Goal: Task Accomplishment & Management: Manage account settings

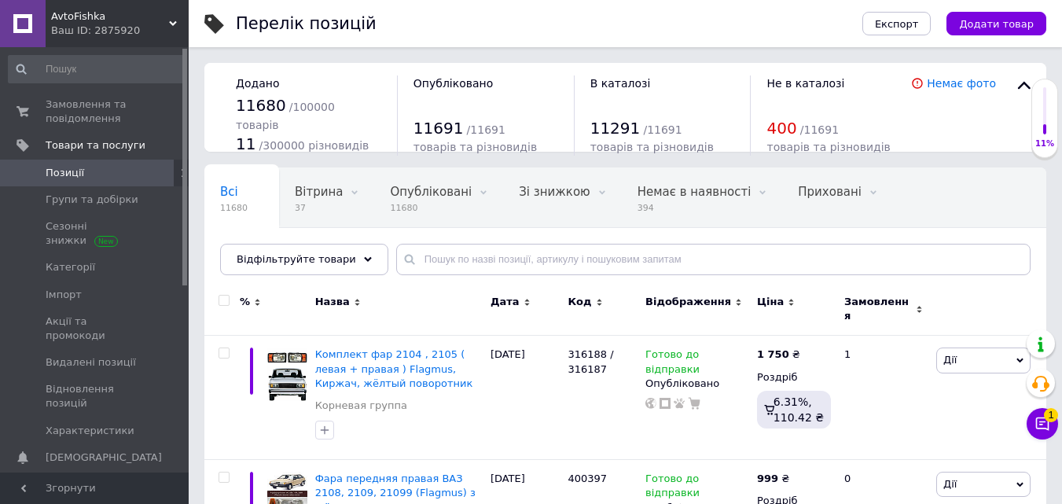
click at [1045, 417] on span "1" at bounding box center [1051, 415] width 14 height 14
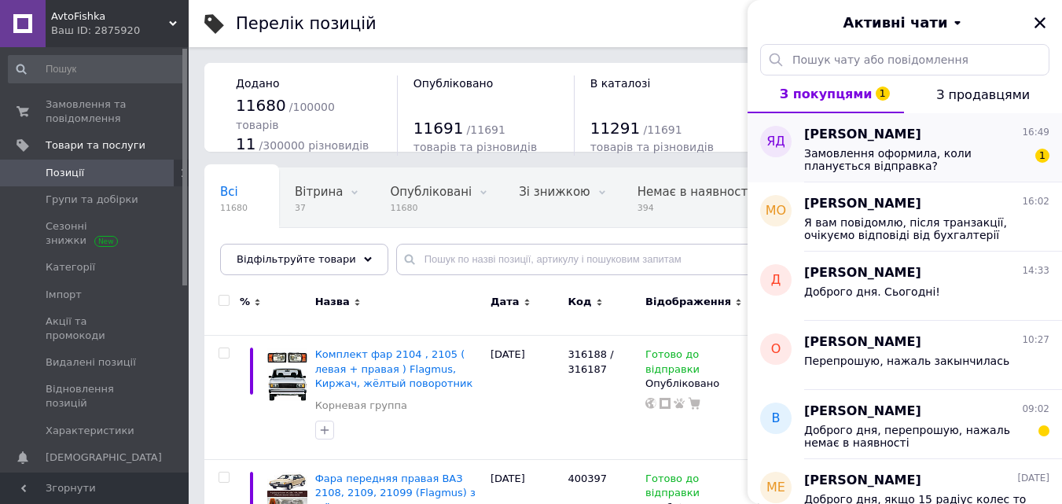
click at [906, 148] on span "Замовлення оформила, коли планується відправка?" at bounding box center [915, 159] width 223 height 25
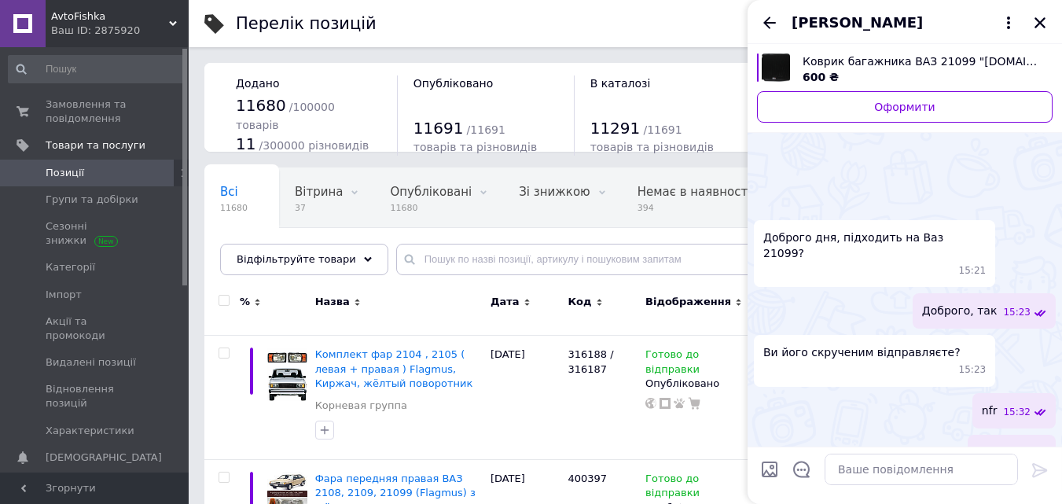
scroll to position [282, 0]
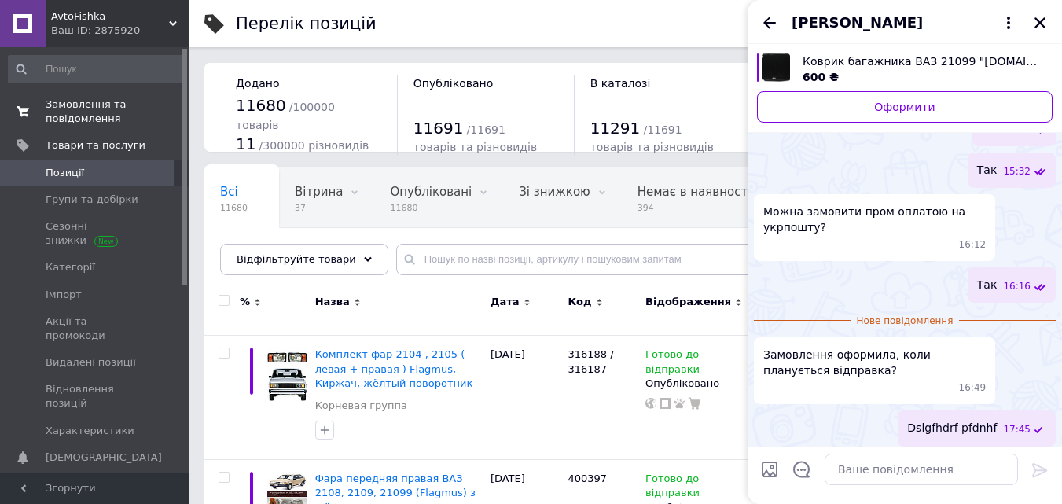
click at [108, 119] on span "Замовлення та повідомлення" at bounding box center [96, 111] width 100 height 28
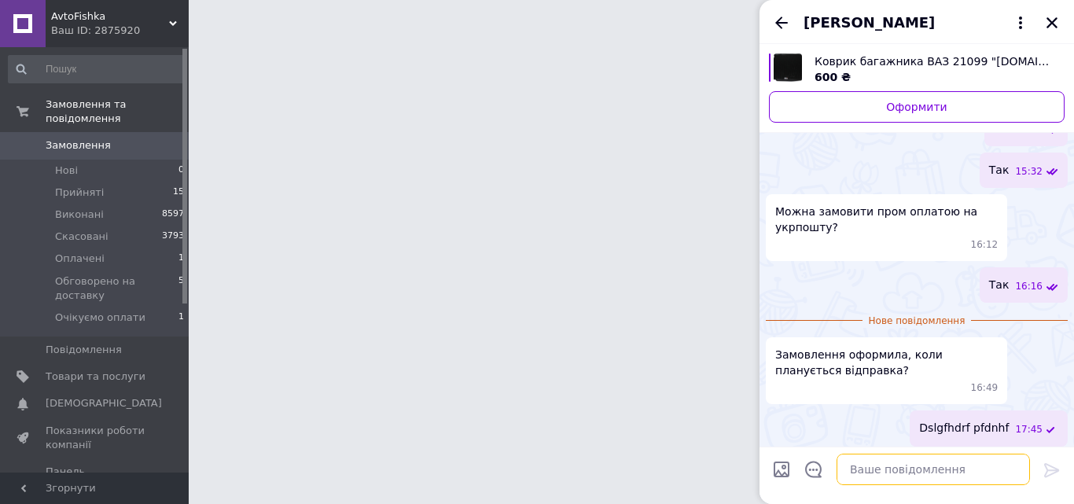
click at [938, 476] on textarea at bounding box center [932, 469] width 193 height 31
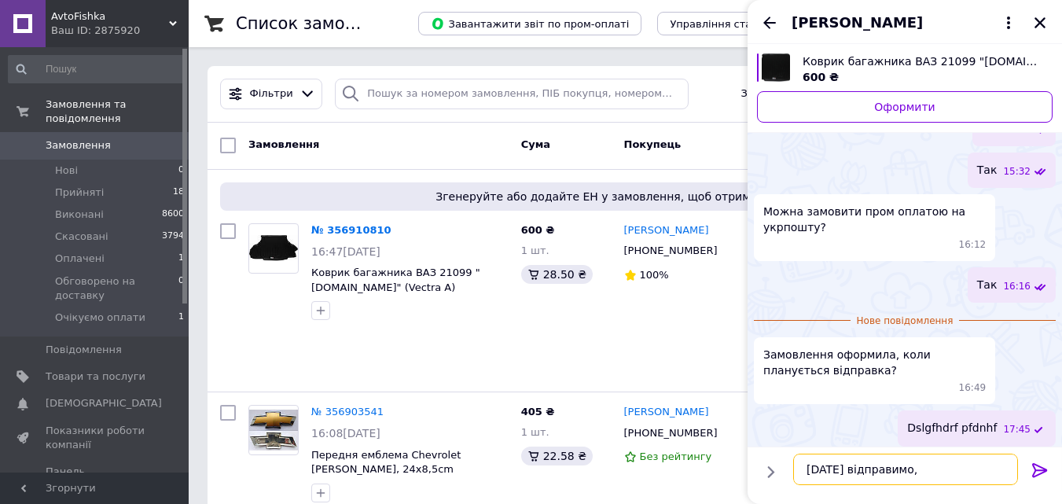
type textarea "Завтра відправимо,"
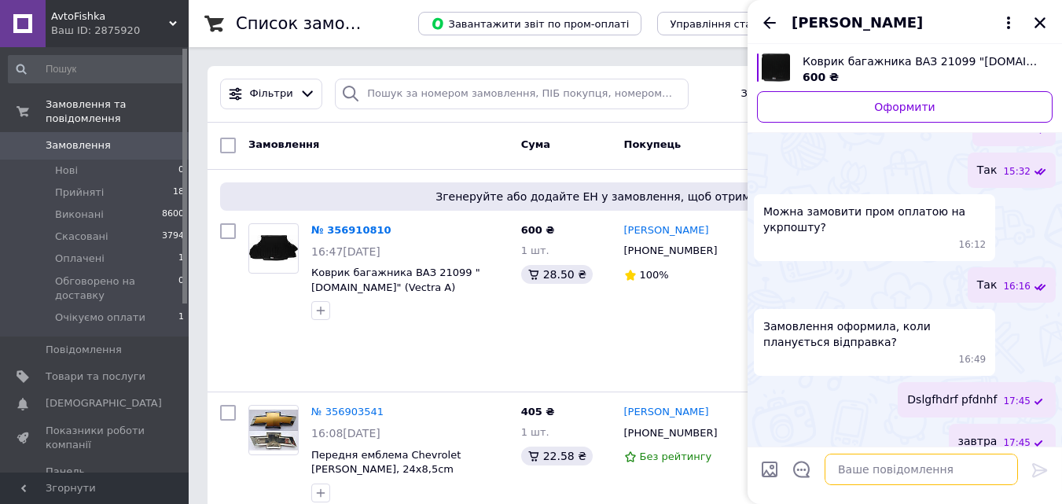
scroll to position [256, 0]
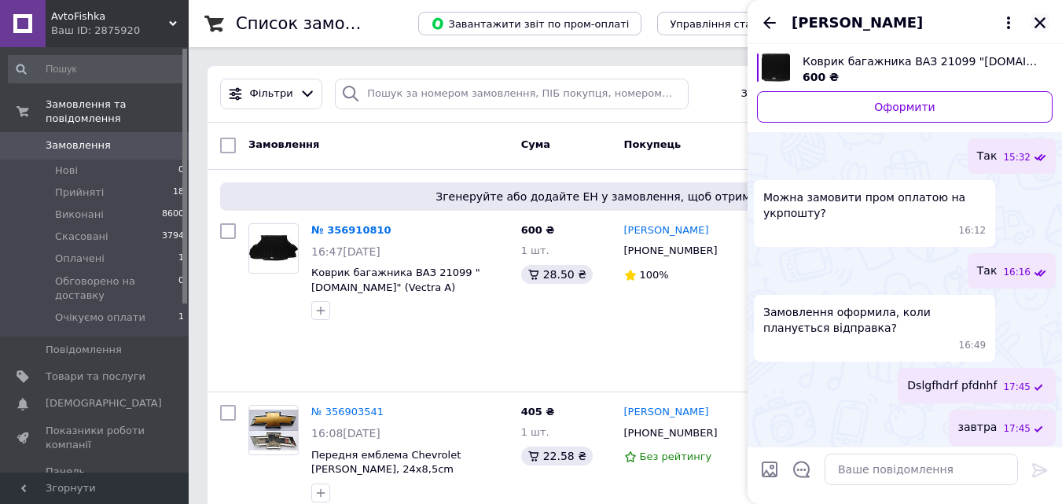
click at [1042, 26] on icon "Закрити" at bounding box center [1039, 22] width 11 height 11
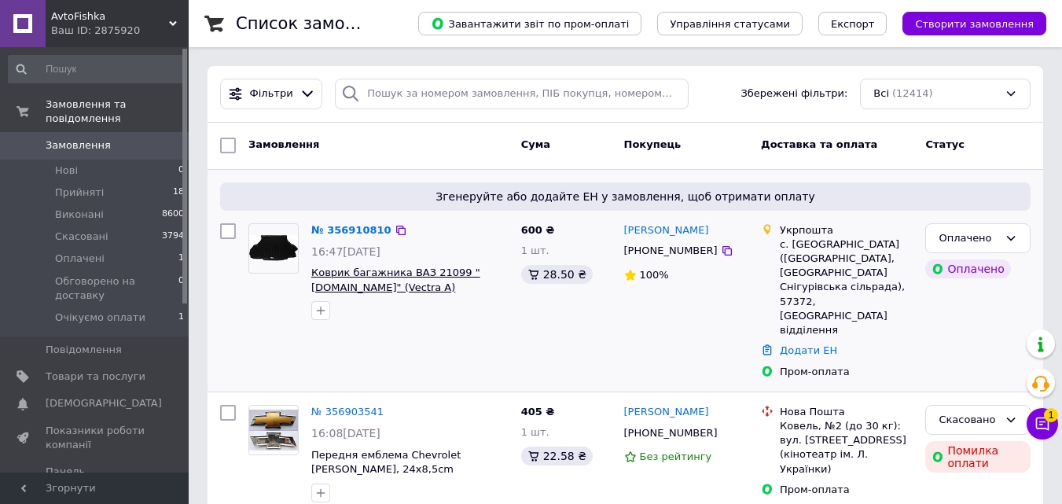
click at [329, 285] on span "Коврик багажника ВАЗ 21099 "[DOMAIN_NAME]" (Vectra A)" at bounding box center [395, 279] width 169 height 27
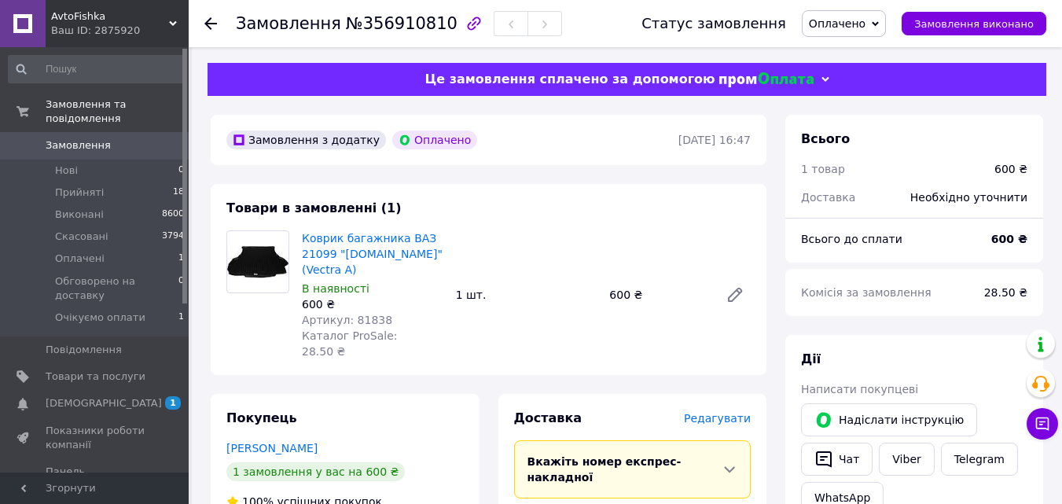
click at [361, 296] on div "600 ₴" at bounding box center [372, 304] width 141 height 16
click at [364, 314] on span "Артикул: 81838" at bounding box center [347, 320] width 90 height 13
copy span "81838"
drag, startPoint x: 480, startPoint y: 214, endPoint x: 473, endPoint y: 219, distance: 8.5
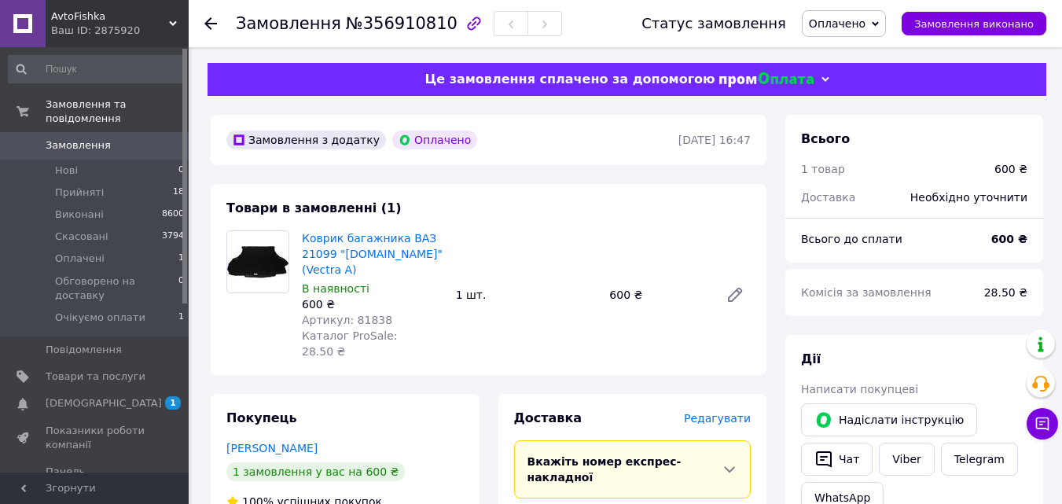
click at [483, 214] on div "Товари в замовленні (1) Коврик багажника ВАЗ 21099 "L.LOCKER" (Vectra A) В наяв…" at bounding box center [489, 279] width 556 height 191
click at [383, 246] on link "Коврик багажника ВАЗ 21099 "[DOMAIN_NAME]" (Vectra A)" at bounding box center [372, 254] width 141 height 44
click at [731, 412] on span "Редагувати" at bounding box center [717, 418] width 67 height 13
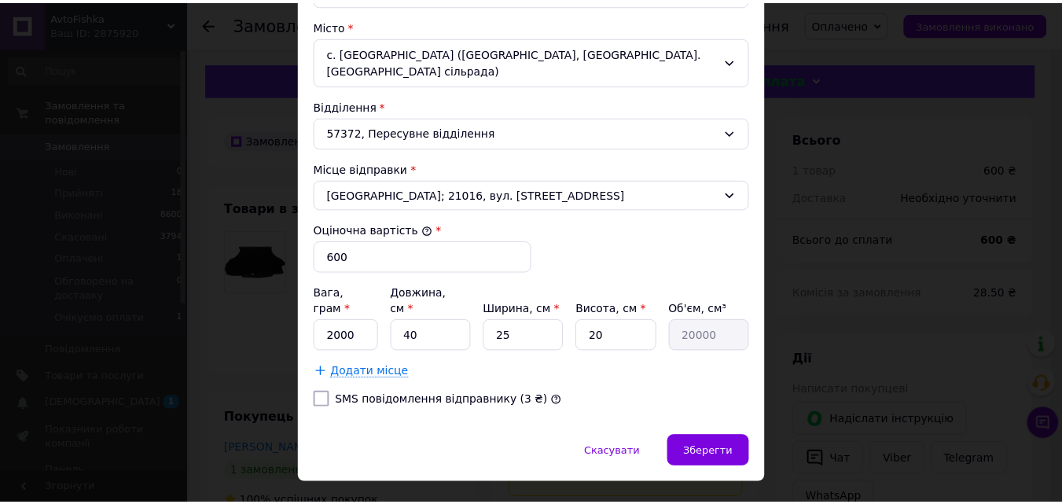
scroll to position [480, 0]
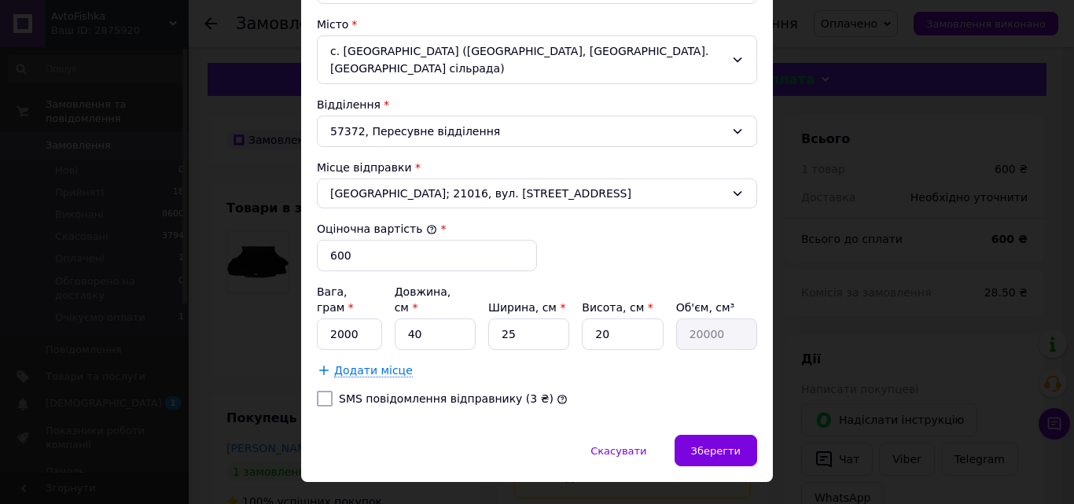
click at [474, 392] on label "SMS повідомлення відправнику (3 ₴)" at bounding box center [446, 398] width 215 height 13
click at [333, 391] on input "SMS повідомлення відправнику (3 ₴)" at bounding box center [325, 399] width 16 height 16
checkbox input "true"
drag, startPoint x: 443, startPoint y: 313, endPoint x: 402, endPoint y: 308, distance: 41.1
click at [402, 318] on input "40" at bounding box center [435, 333] width 81 height 31
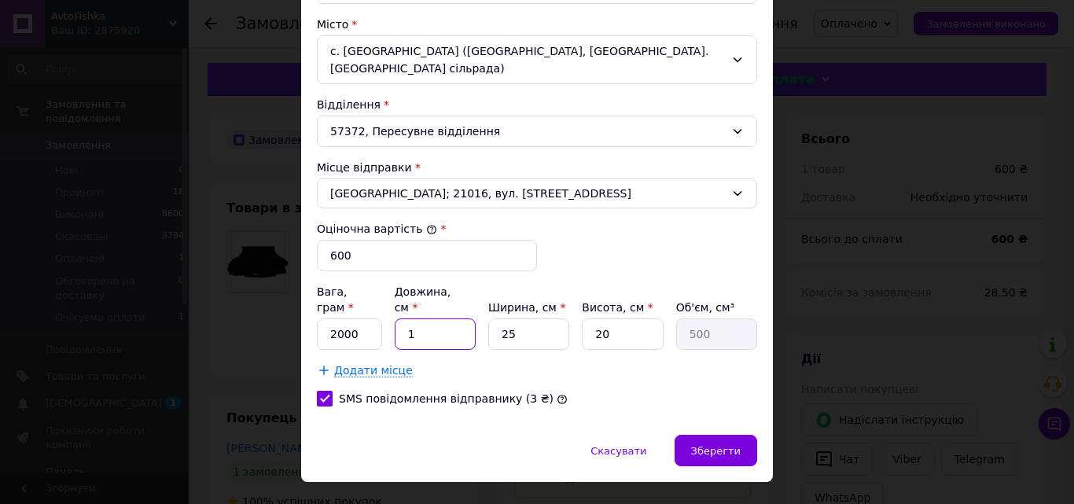
type input "1"
type input "500"
type input "10"
type input "5000"
type input "100"
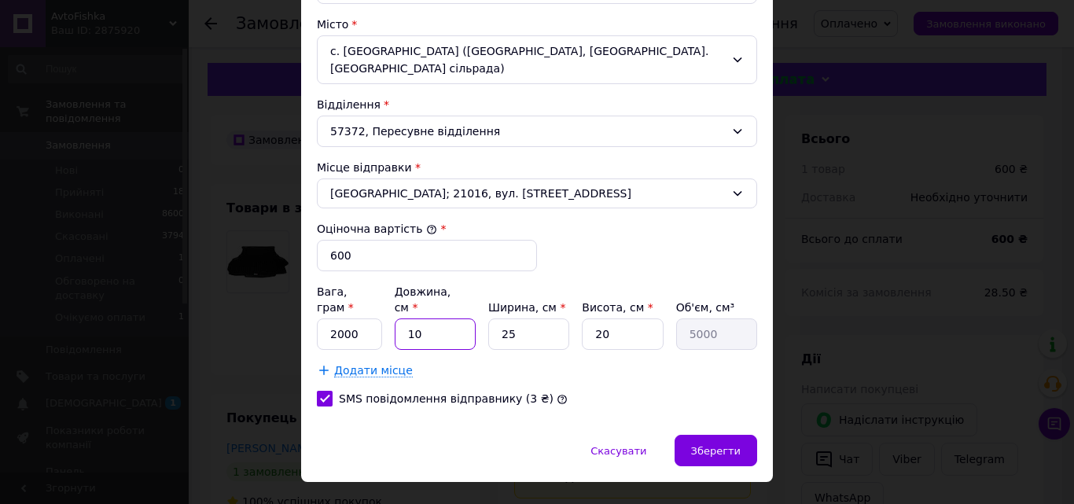
type input "50000"
type input "100"
type input "1"
type input "2000"
type input "15"
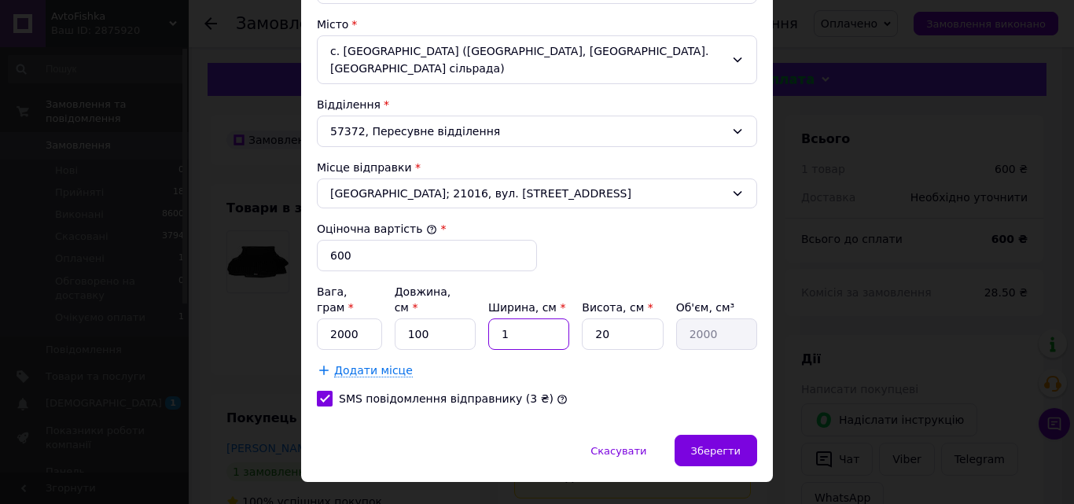
type input "30000"
type input "15"
type input "1"
type input "1500"
type input "15"
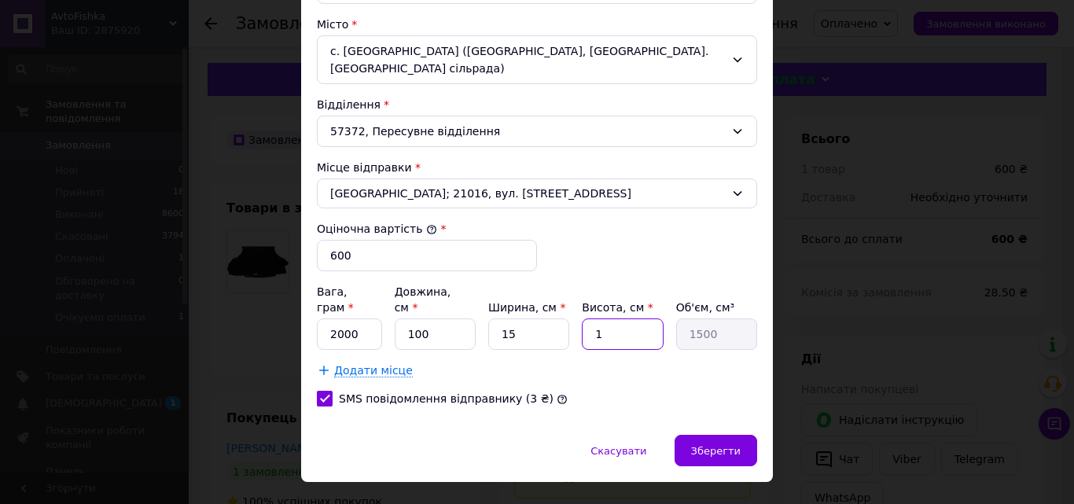
type input "22500"
type input "15"
click at [701, 445] on span "Зберегти" at bounding box center [716, 451] width 50 height 12
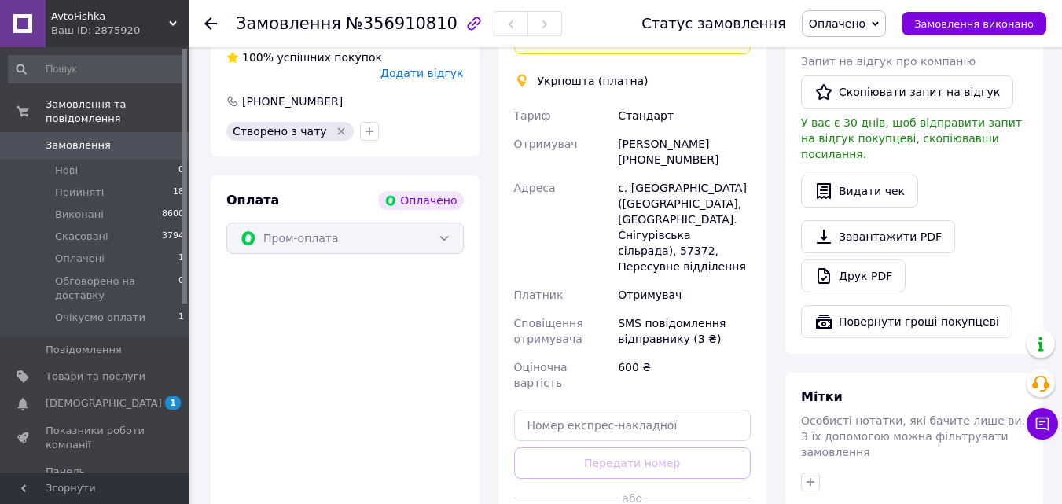
scroll to position [472, 0]
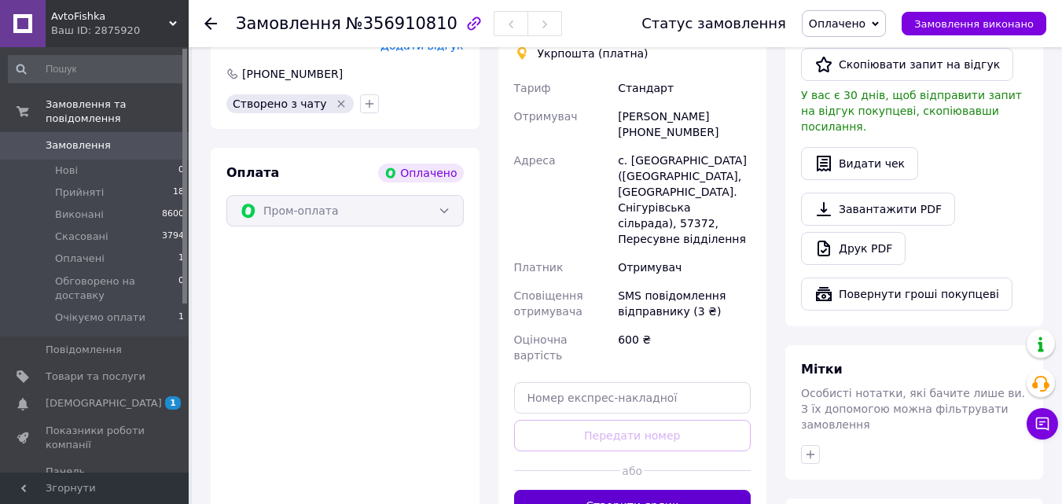
click at [661, 490] on button "Створити ярлик" at bounding box center [632, 505] width 237 height 31
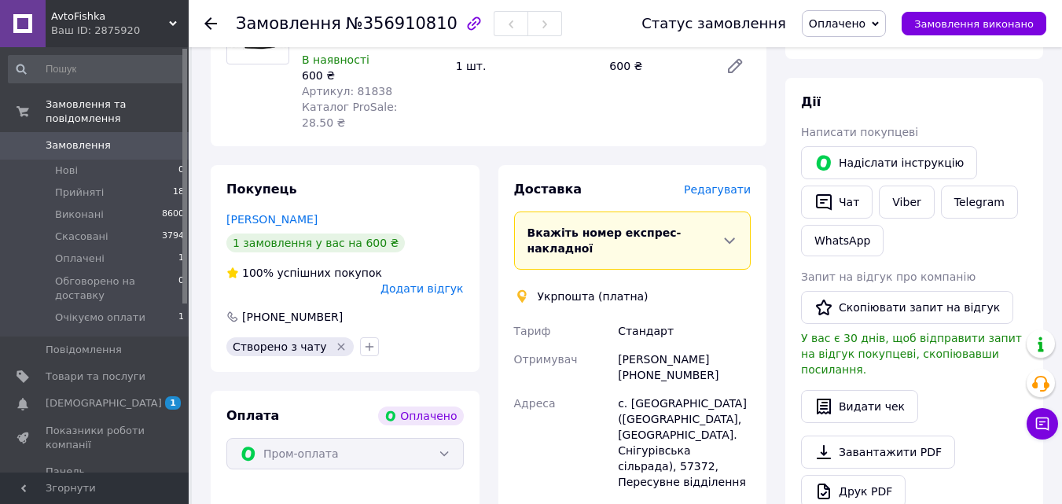
scroll to position [79, 0]
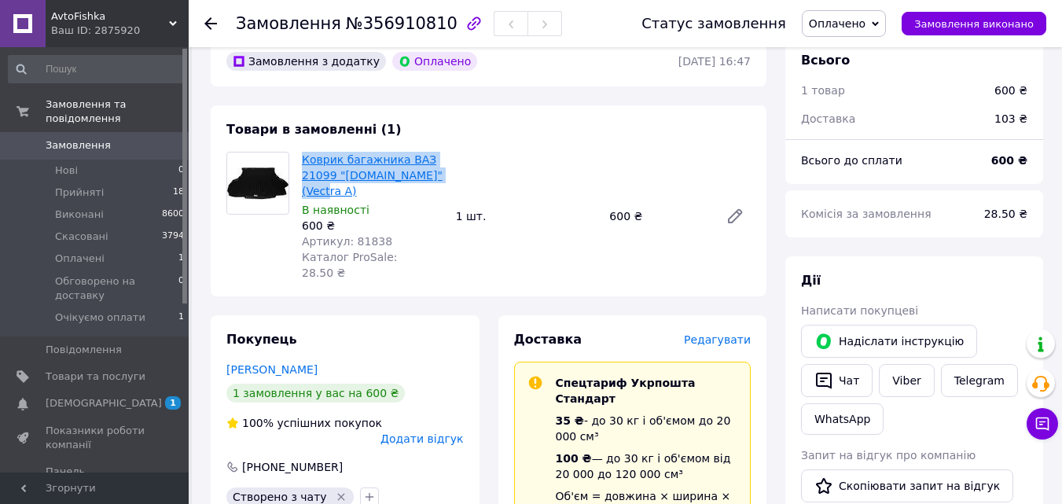
drag, startPoint x: 449, startPoint y: 175, endPoint x: 304, endPoint y: 164, distance: 145.0
click at [304, 164] on div "Коврик багажника ВАЗ 21099 "L.LOCKER" (Vectra A) В наявності 600 ₴ Артикул: 818…" at bounding box center [526, 216] width 461 height 135
copy link "Коврик багажника ВАЗ 21099 "[DOMAIN_NAME]" (Vectra A)"
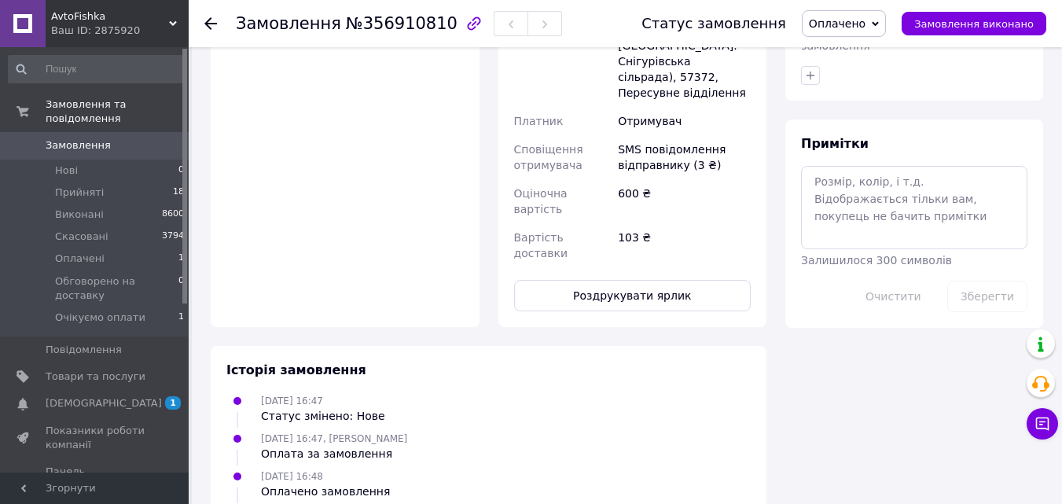
scroll to position [843, 0]
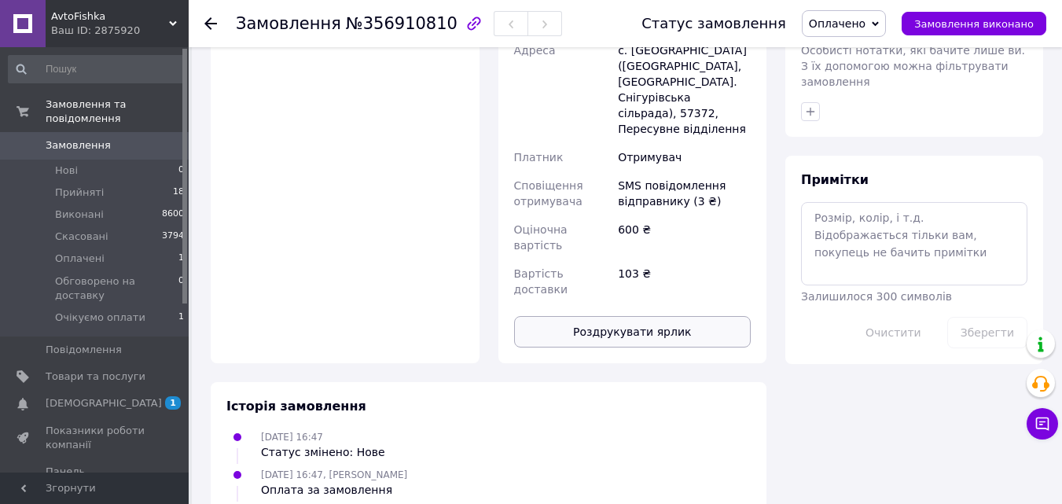
click at [678, 316] on button "Роздрукувати ярлик" at bounding box center [632, 331] width 237 height 31
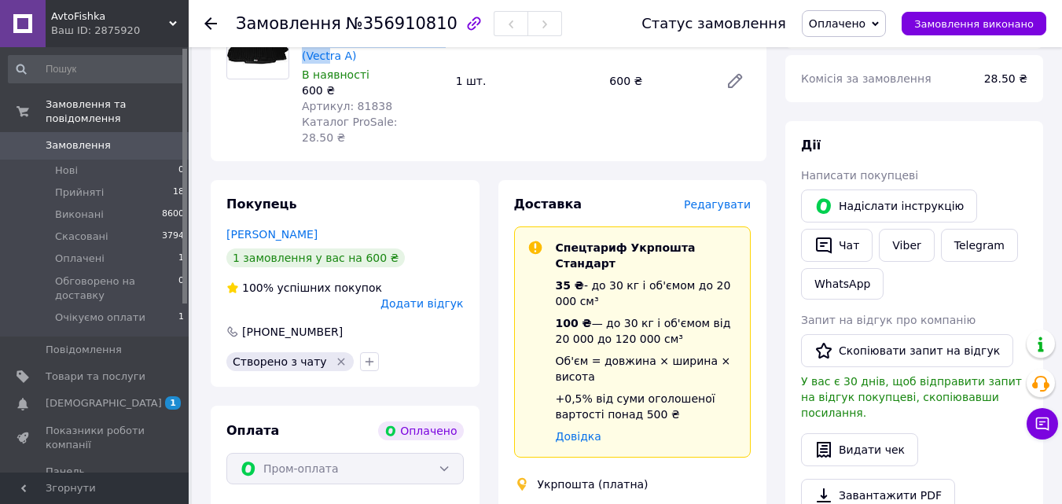
scroll to position [0, 0]
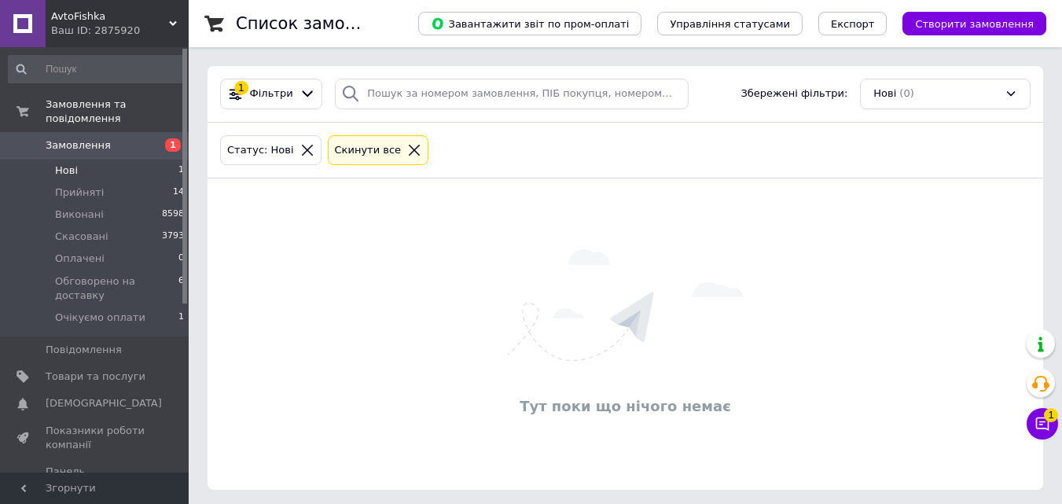
click at [156, 160] on li "Нові 1" at bounding box center [96, 171] width 193 height 22
click at [151, 160] on li "Нові 1" at bounding box center [96, 171] width 193 height 22
click at [91, 160] on li "Нові 1" at bounding box center [96, 171] width 193 height 22
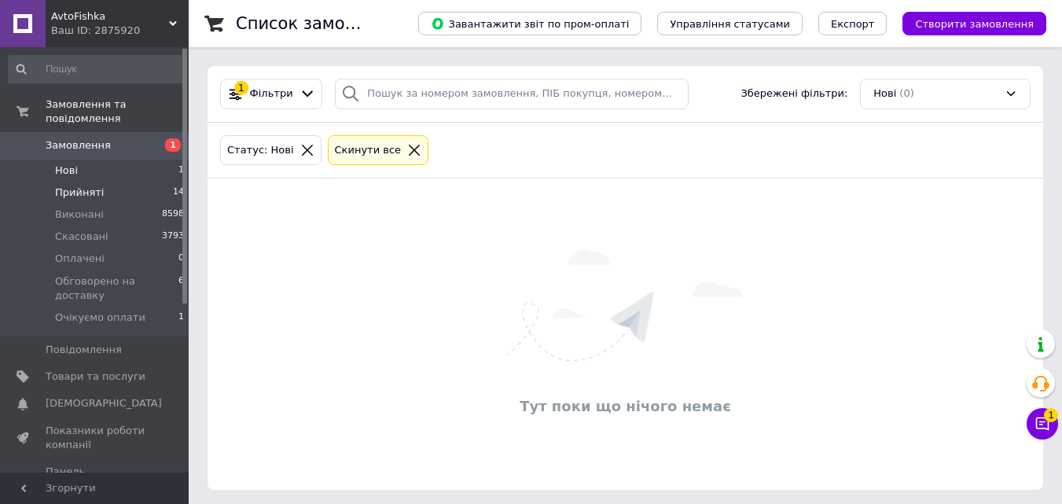
click at [90, 186] on span "Прийняті" at bounding box center [79, 193] width 49 height 14
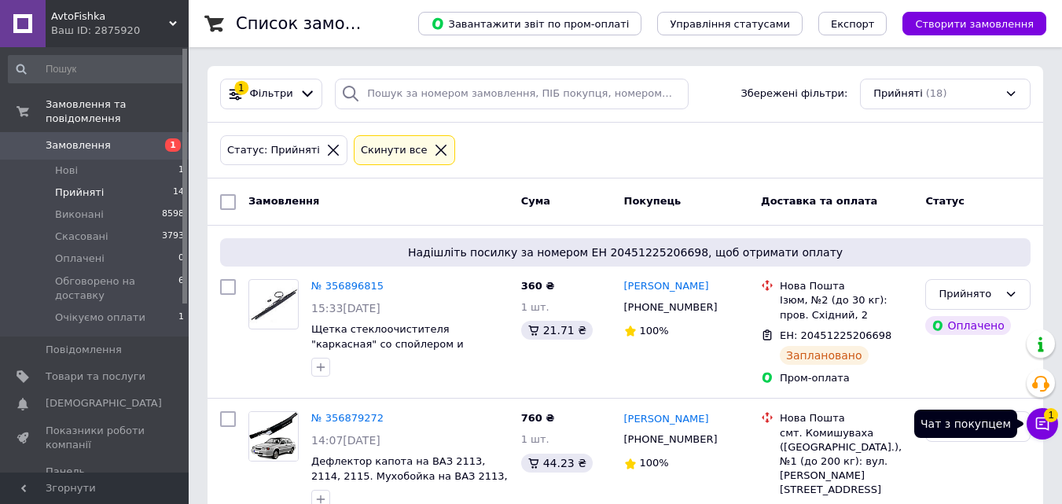
click at [1044, 427] on icon at bounding box center [1042, 424] width 16 height 16
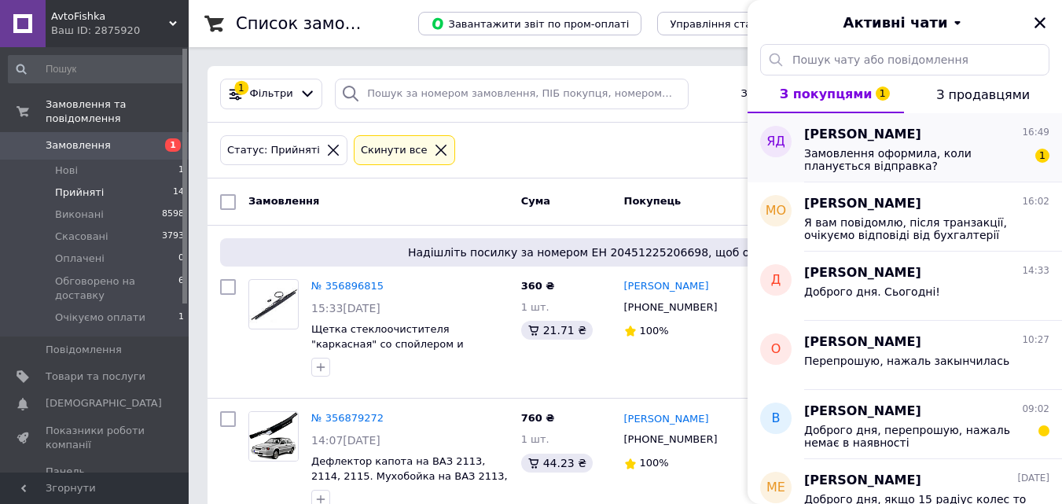
click at [937, 157] on span "Замовлення оформила, коли планується відправка?" at bounding box center [915, 159] width 223 height 25
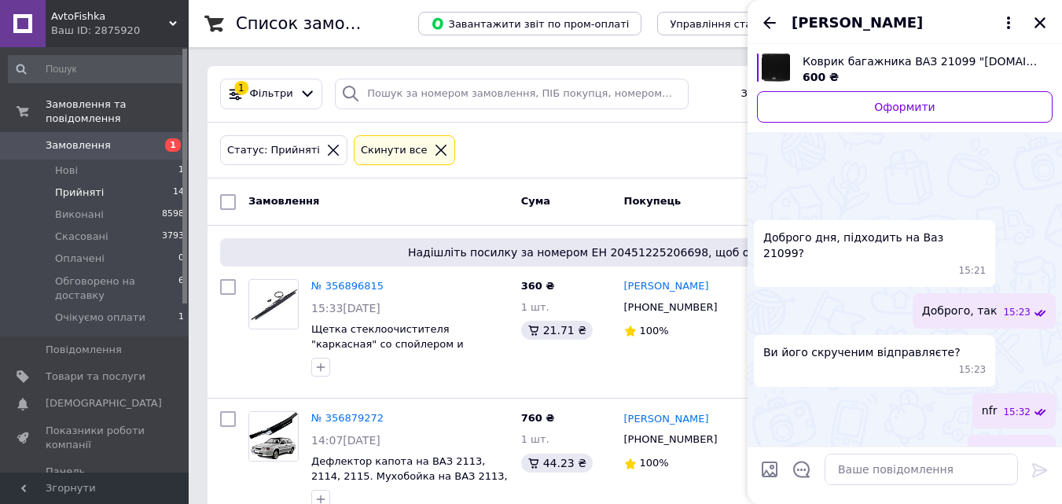
scroll to position [325, 0]
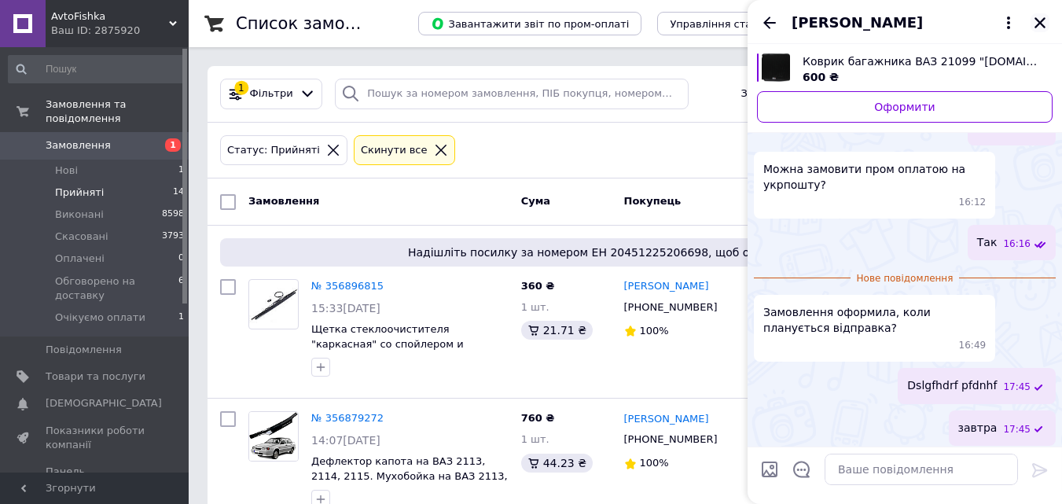
click at [1044, 19] on icon "Закрити" at bounding box center [1039, 22] width 11 height 11
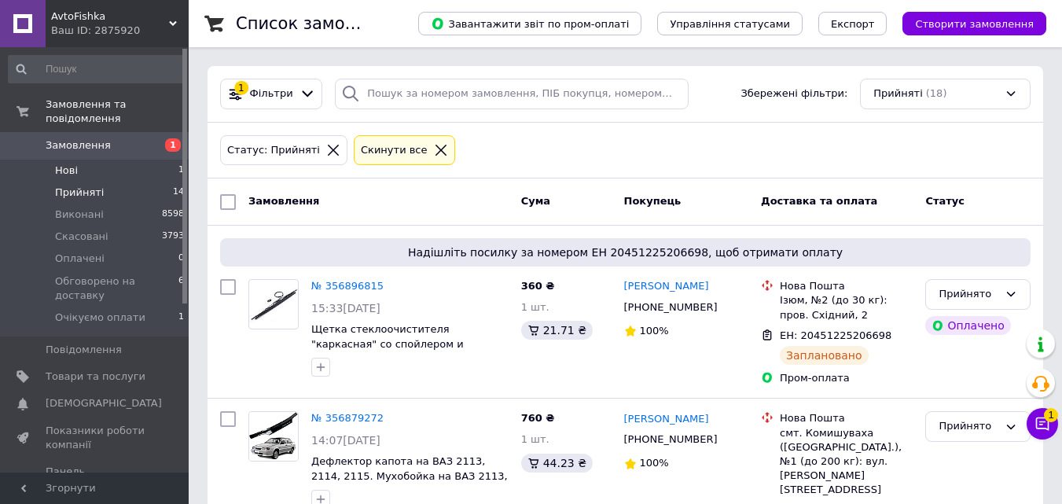
click at [151, 160] on li "Нові 1" at bounding box center [96, 171] width 193 height 22
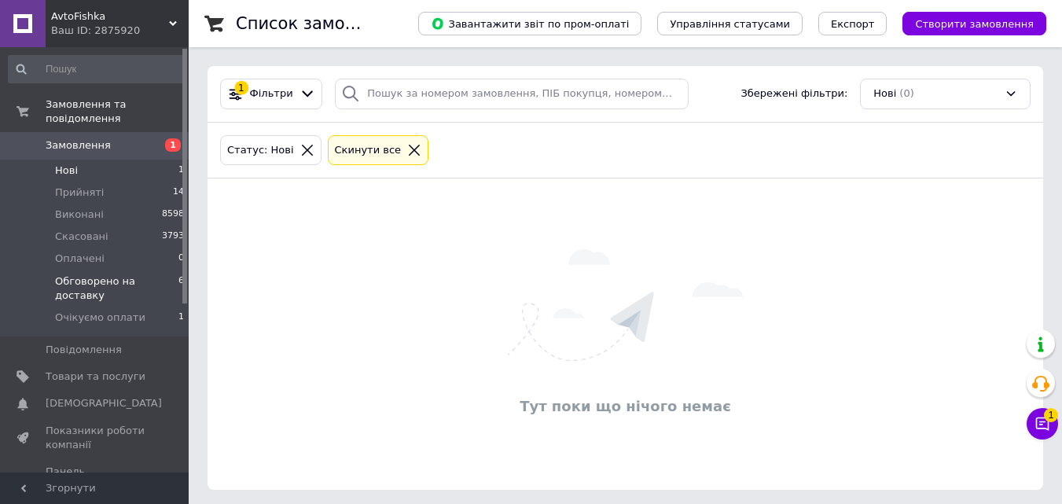
click at [162, 274] on span "Обговорено на доставку" at bounding box center [116, 288] width 123 height 28
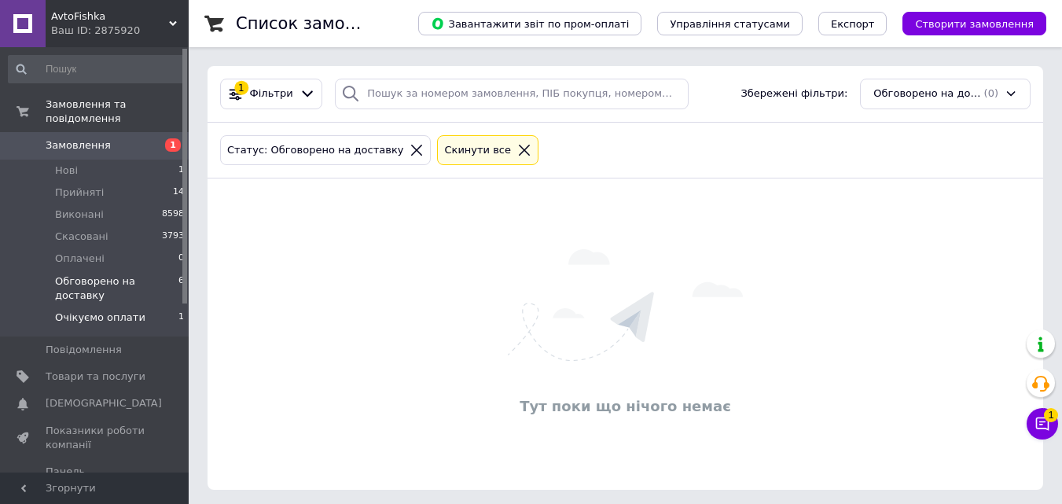
click at [134, 310] on span "Очікуємо оплати" at bounding box center [100, 317] width 90 height 14
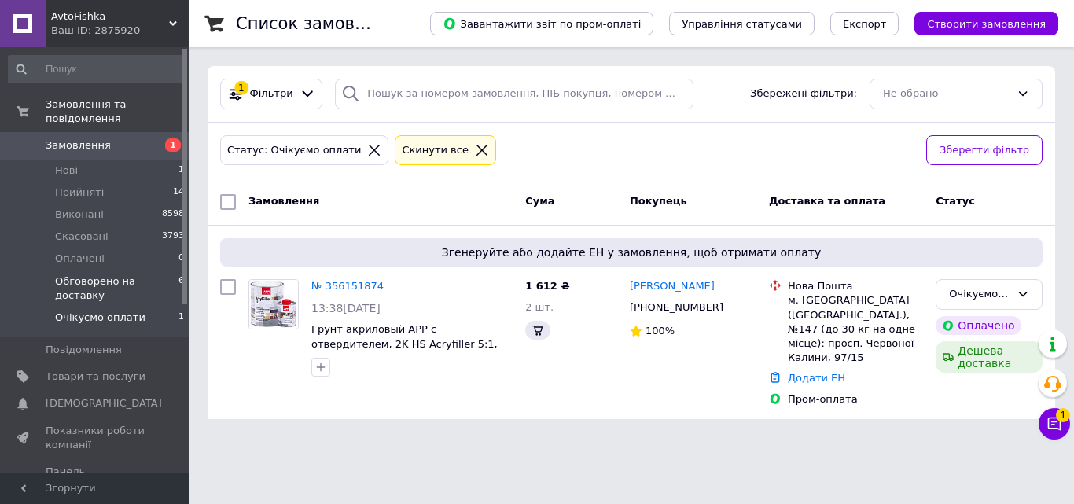
click at [148, 274] on span "Обговорено на доставку" at bounding box center [116, 288] width 123 height 28
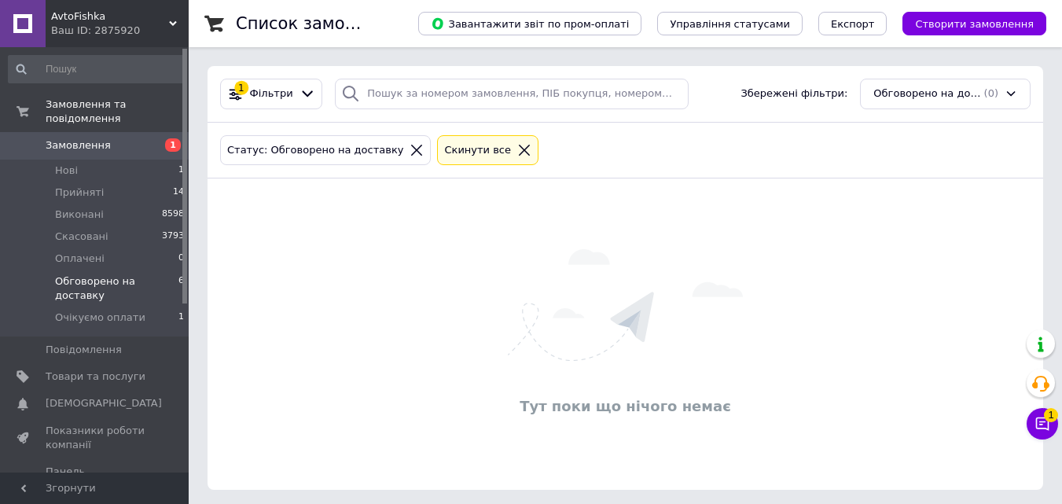
click at [425, 212] on div "Тут поки що нічого немає" at bounding box center [626, 334] width 836 height 280
click at [1038, 424] on icon at bounding box center [1042, 424] width 16 height 16
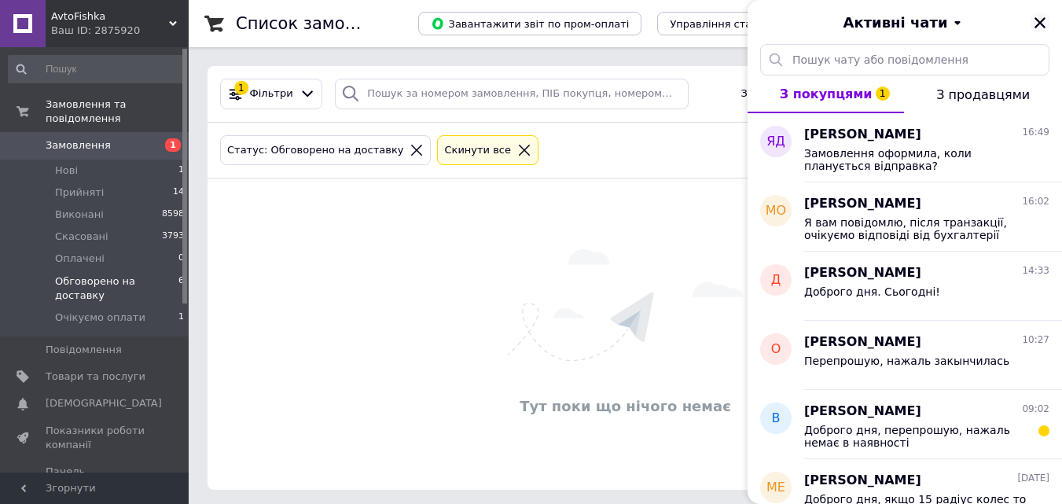
click at [1044, 24] on icon "Закрити" at bounding box center [1040, 23] width 14 height 14
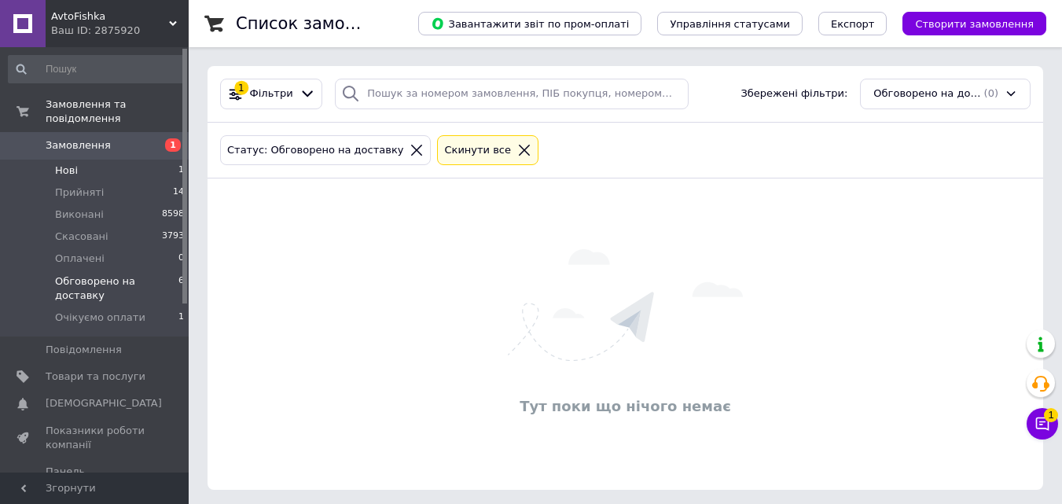
click at [152, 160] on li "Нові 1" at bounding box center [96, 171] width 193 height 22
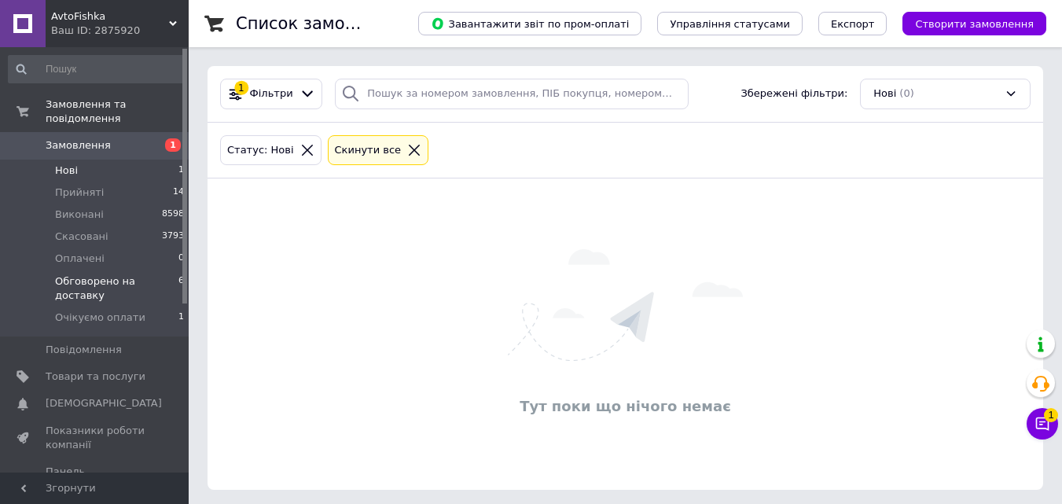
click at [141, 274] on span "Обговорено на доставку" at bounding box center [116, 288] width 123 height 28
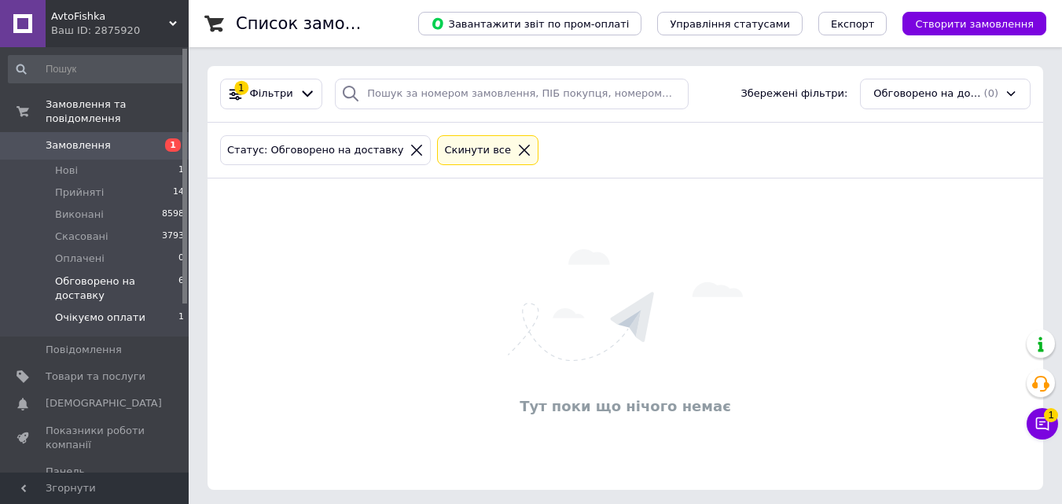
click at [139, 307] on li "Очікуємо оплати 1" at bounding box center [96, 322] width 193 height 30
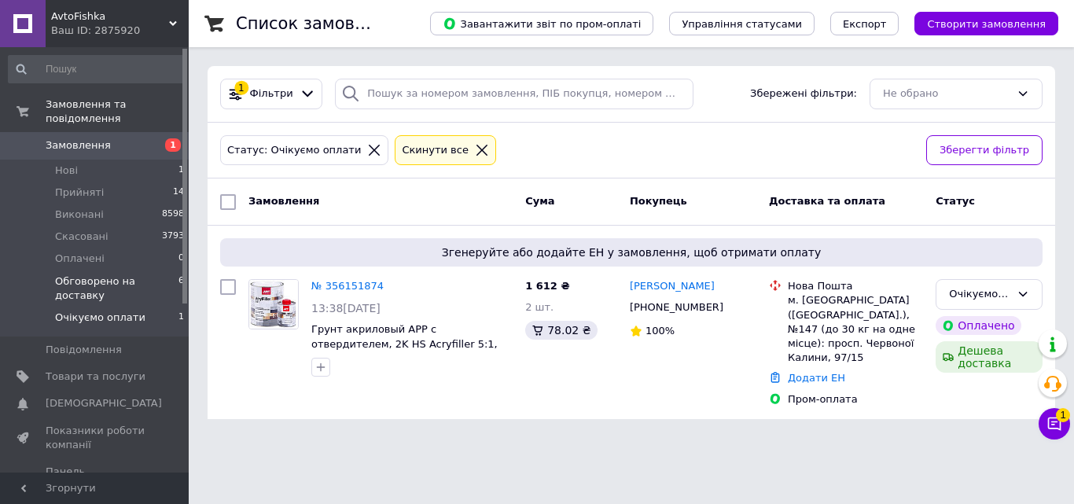
click at [156, 274] on span "Обговорено на доставку" at bounding box center [116, 288] width 123 height 28
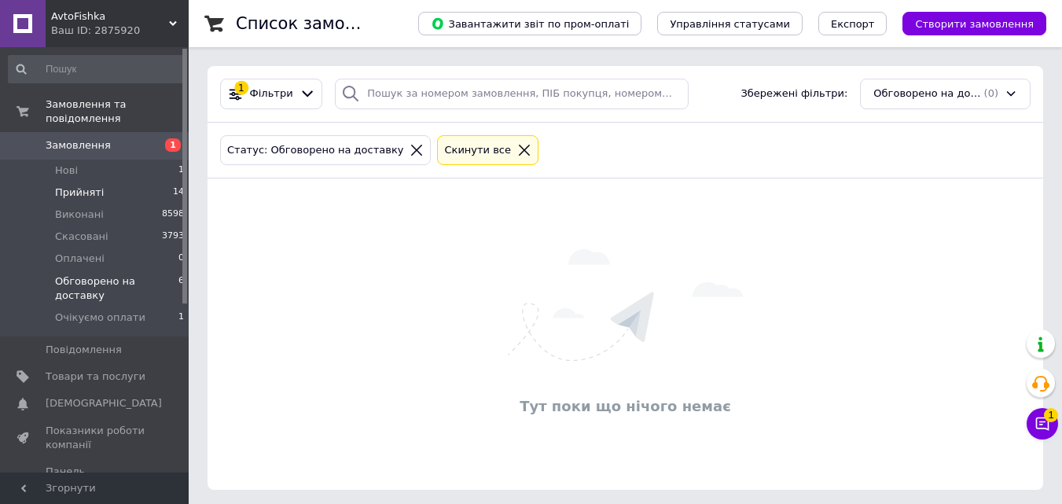
click at [159, 182] on li "Прийняті 14" at bounding box center [96, 193] width 193 height 22
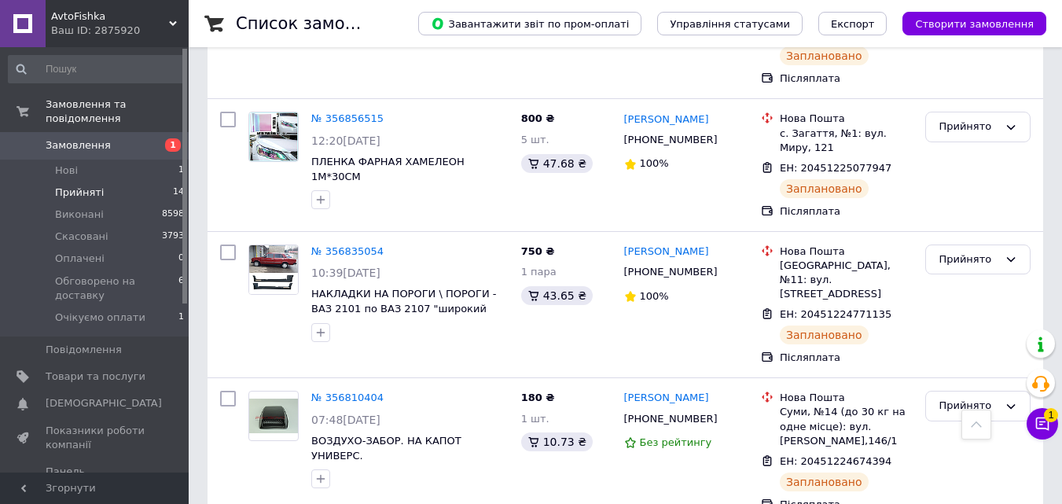
scroll to position [629, 0]
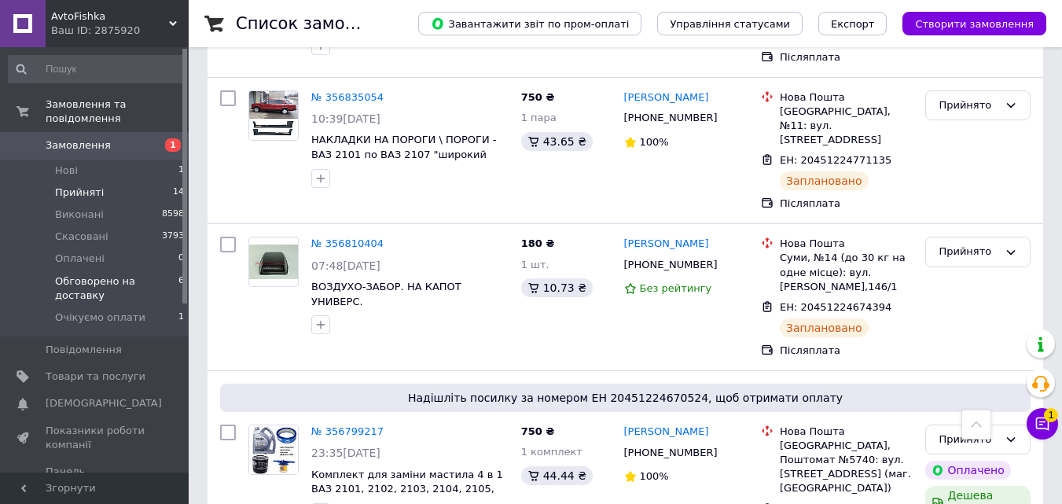
click at [135, 274] on span "Обговорено на доставку" at bounding box center [116, 288] width 123 height 28
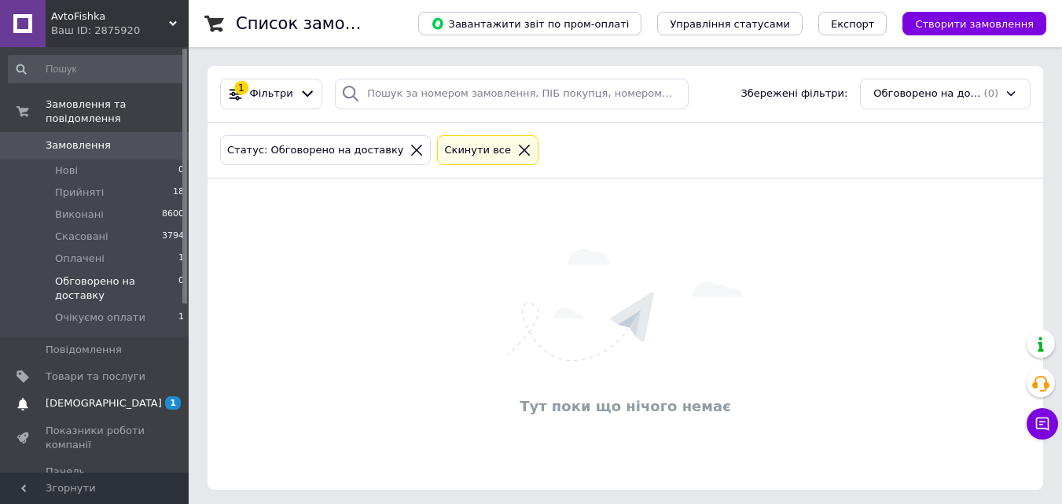
click at [141, 396] on span "[DEMOGRAPHIC_DATA]" at bounding box center [96, 403] width 100 height 14
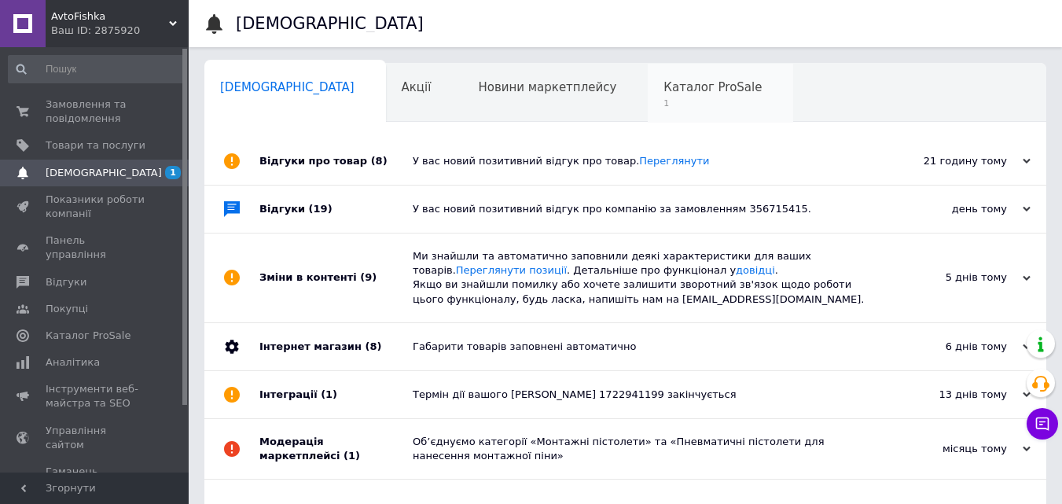
click at [663, 93] on span "Каталог ProSale" at bounding box center [712, 87] width 98 height 14
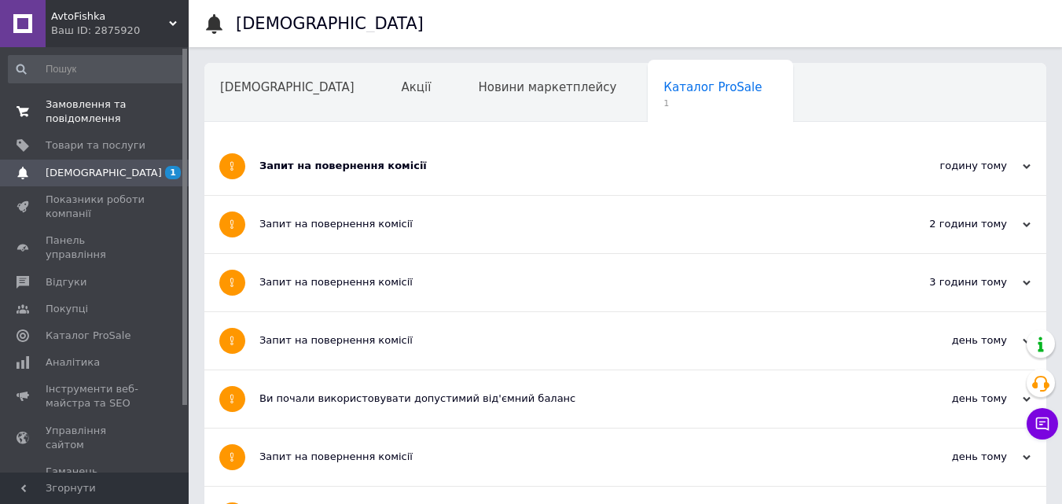
click at [125, 102] on span "Замовлення та повідомлення" at bounding box center [96, 111] width 100 height 28
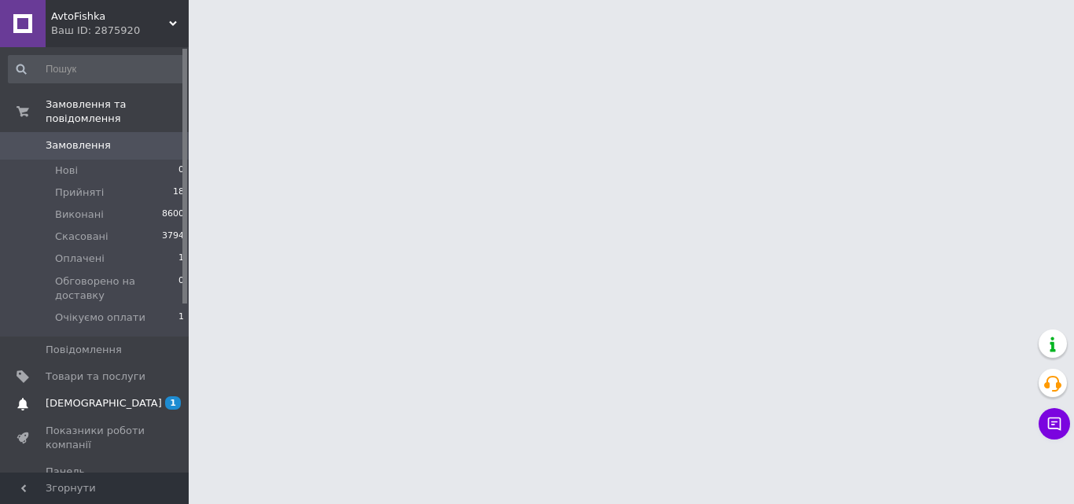
click at [133, 396] on span "[DEMOGRAPHIC_DATA]" at bounding box center [96, 403] width 100 height 14
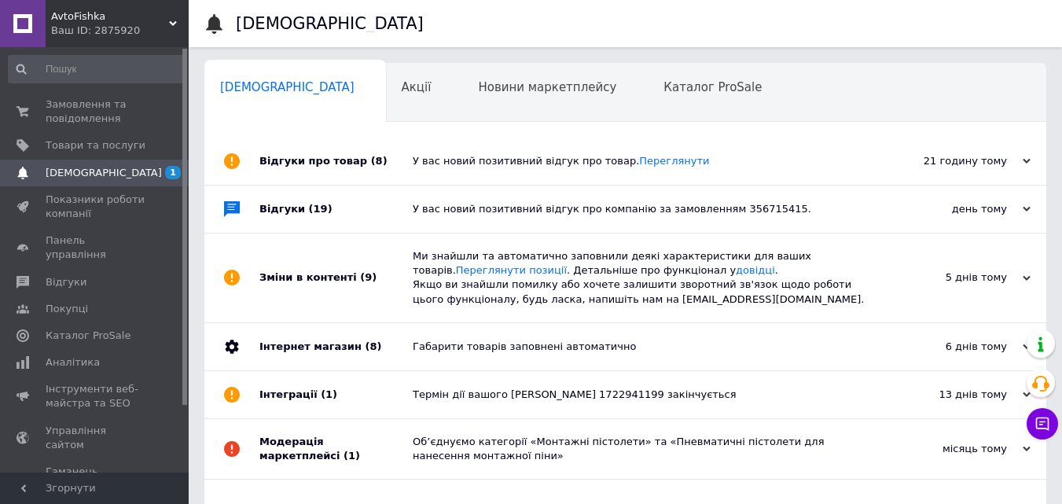
click at [535, 164] on div "У вас новий позитивний відгук про товар. Переглянути" at bounding box center [643, 161] width 461 height 14
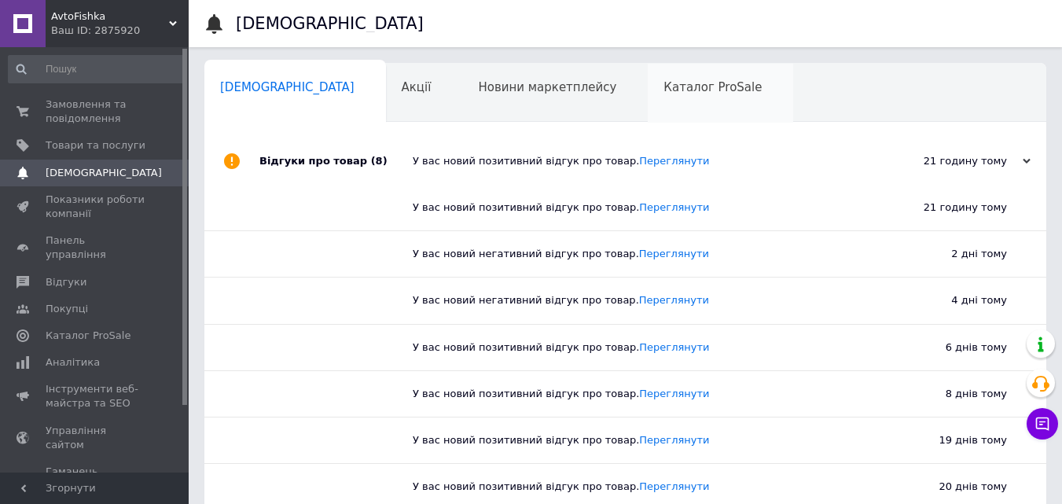
click at [648, 97] on div "Каталог ProSale 0" at bounding box center [720, 94] width 145 height 60
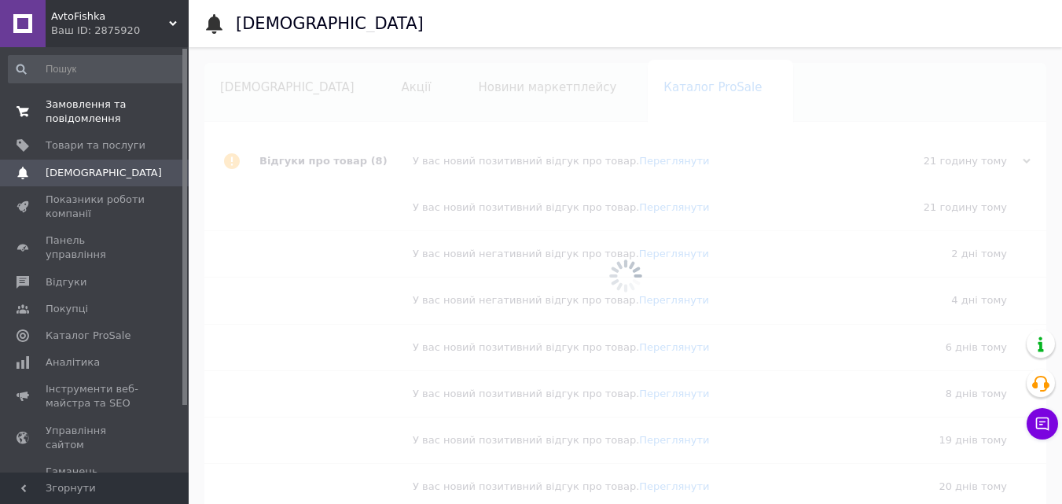
click at [90, 98] on span "Замовлення та повідомлення" at bounding box center [96, 111] width 100 height 28
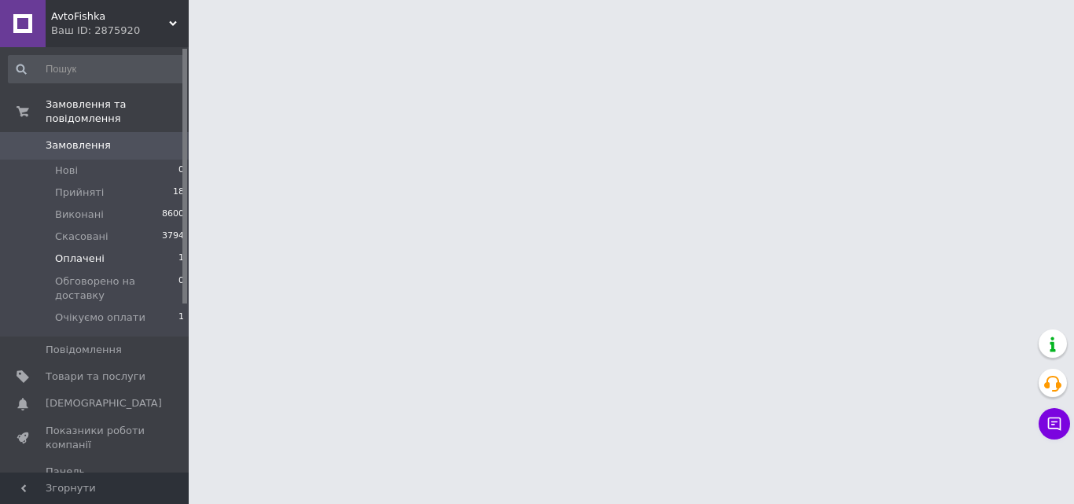
click at [164, 248] on li "Оплачені 1" at bounding box center [96, 259] width 193 height 22
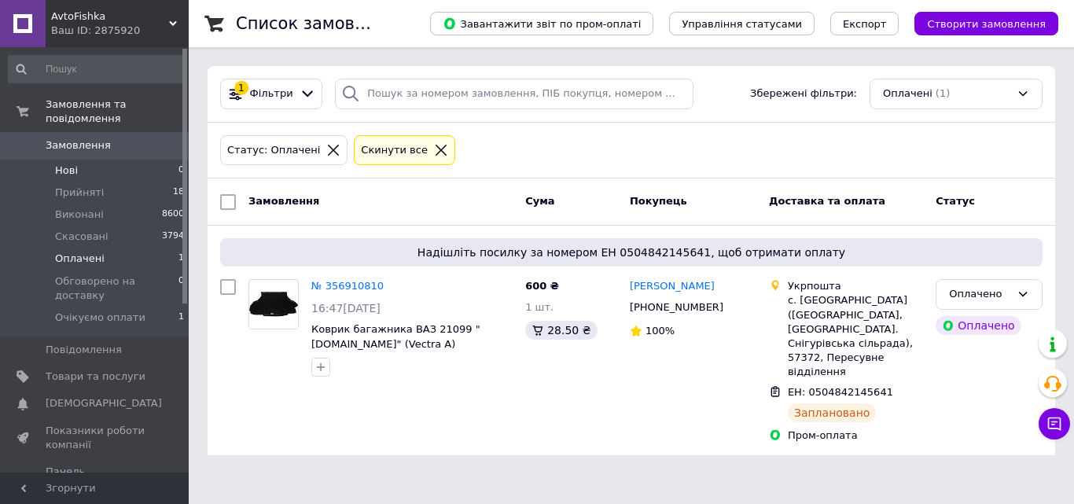
click at [151, 165] on li "Нові 0" at bounding box center [96, 171] width 193 height 22
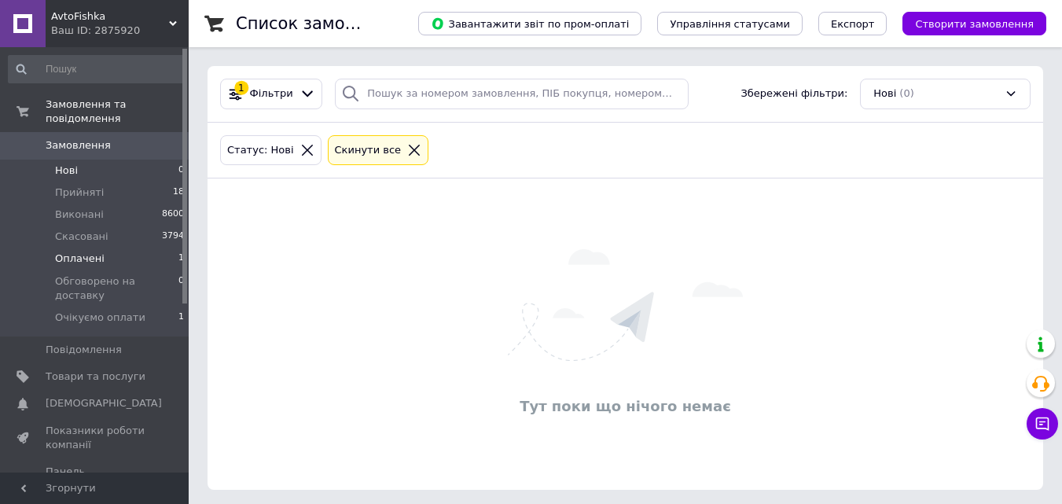
click at [172, 248] on li "Оплачені 1" at bounding box center [96, 259] width 193 height 22
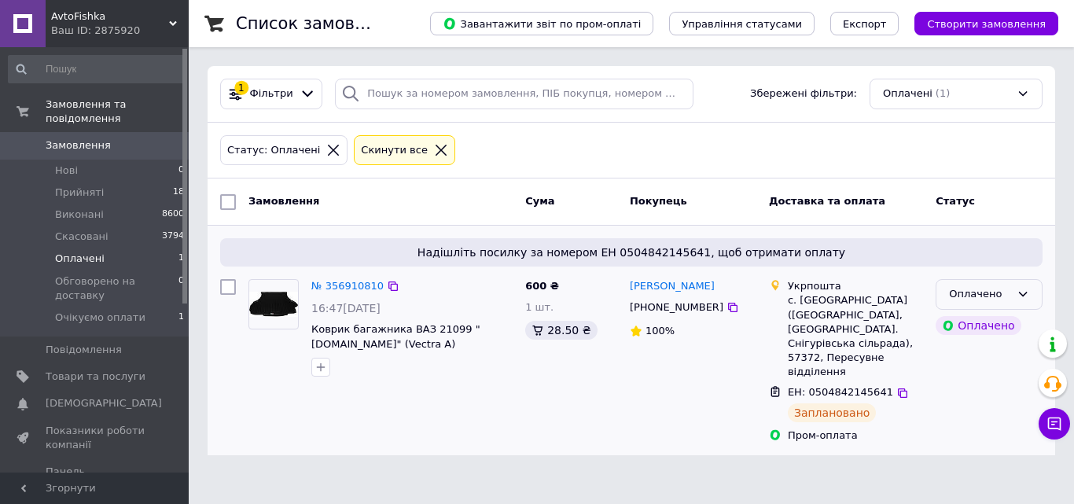
click at [1003, 294] on div "Оплачено" at bounding box center [979, 294] width 61 height 17
click at [976, 413] on li "Обговорено на доставку" at bounding box center [988, 421] width 105 height 45
click at [152, 274] on span "Обговорено на доставку" at bounding box center [116, 288] width 123 height 28
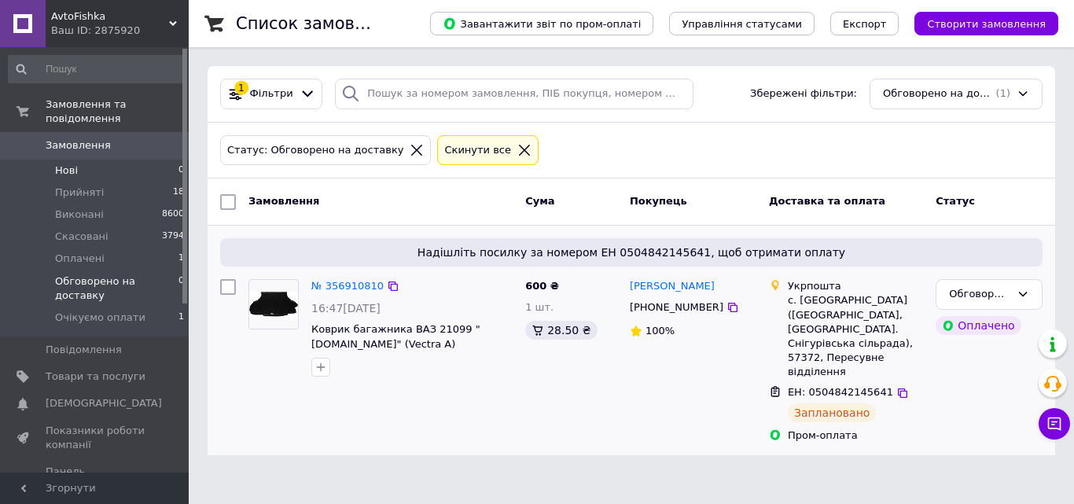
click at [150, 162] on li "Нові 0" at bounding box center [96, 171] width 193 height 22
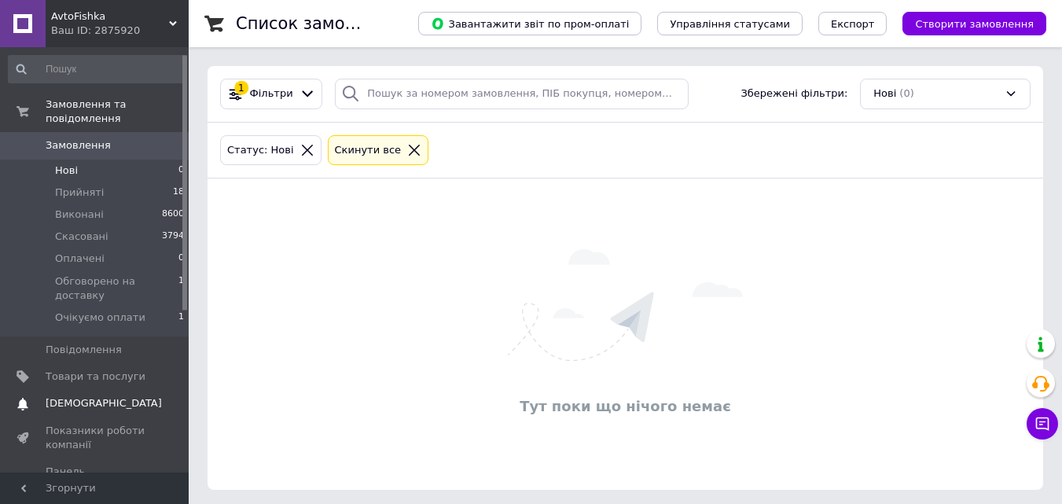
scroll to position [79, 0]
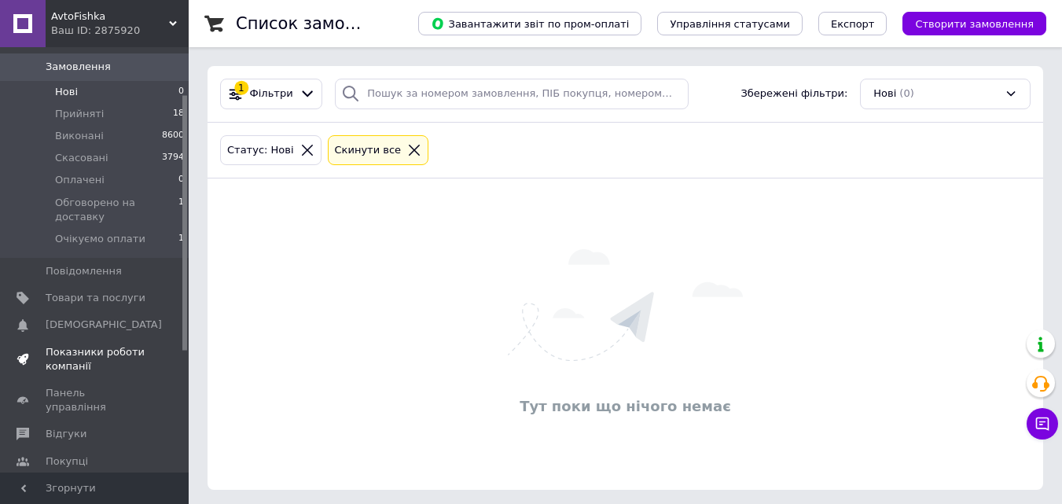
click at [130, 345] on span "Показники роботи компанії" at bounding box center [96, 359] width 100 height 28
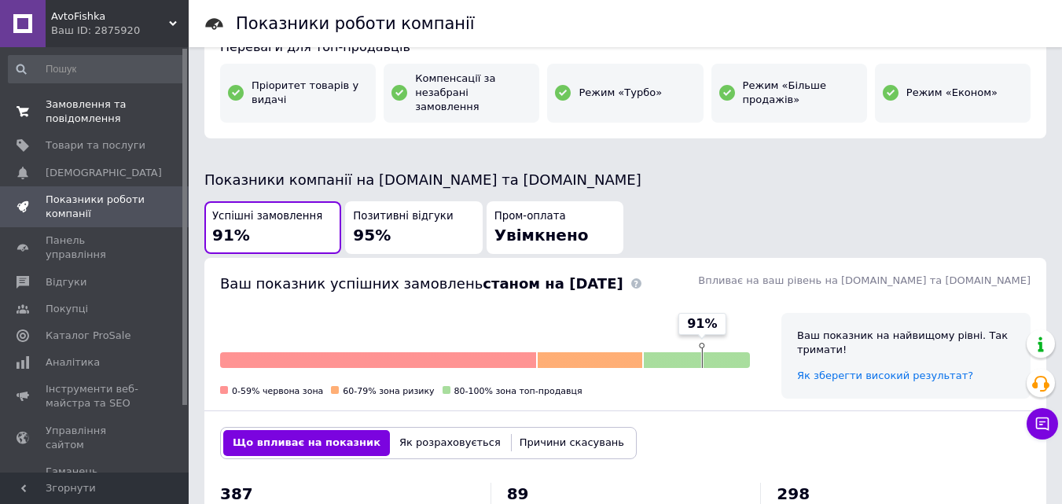
scroll to position [79, 0]
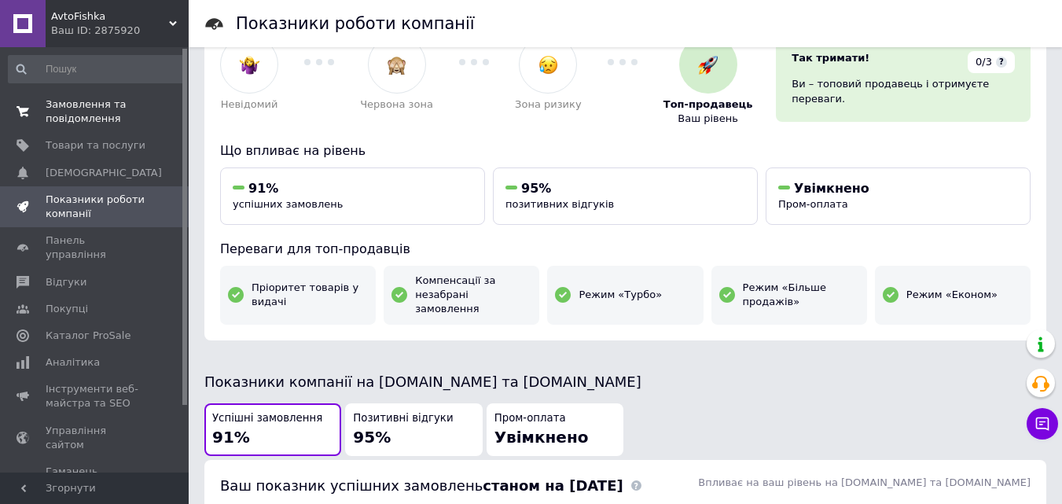
click at [113, 112] on span "Замовлення та повідомлення" at bounding box center [96, 111] width 100 height 28
